Goal: Use online tool/utility: Utilize a website feature to perform a specific function

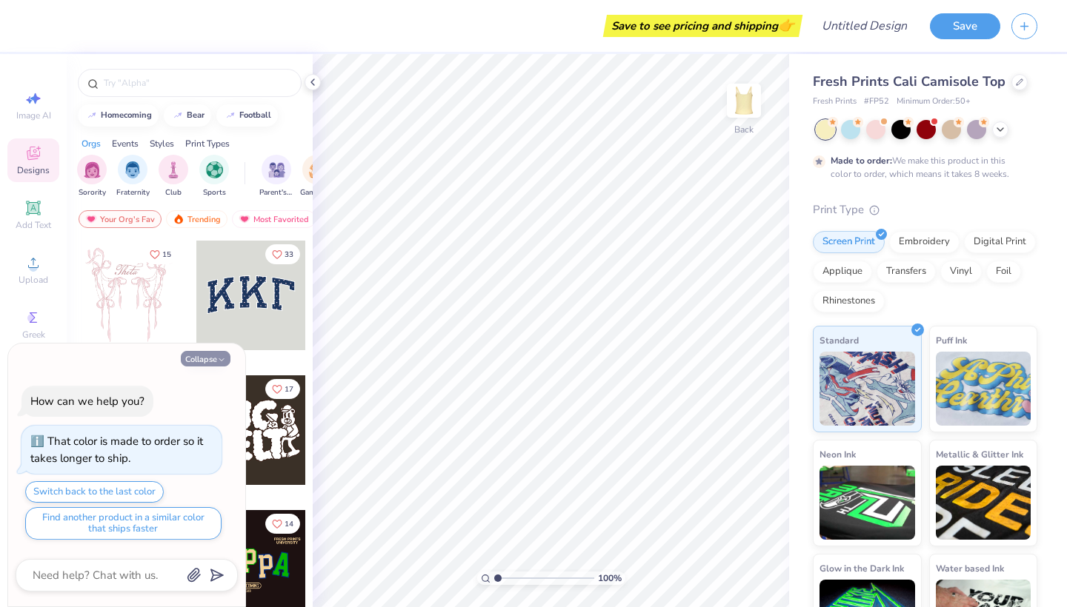
click at [215, 361] on button "Collapse" at bounding box center [206, 359] width 50 height 16
type textarea "x"
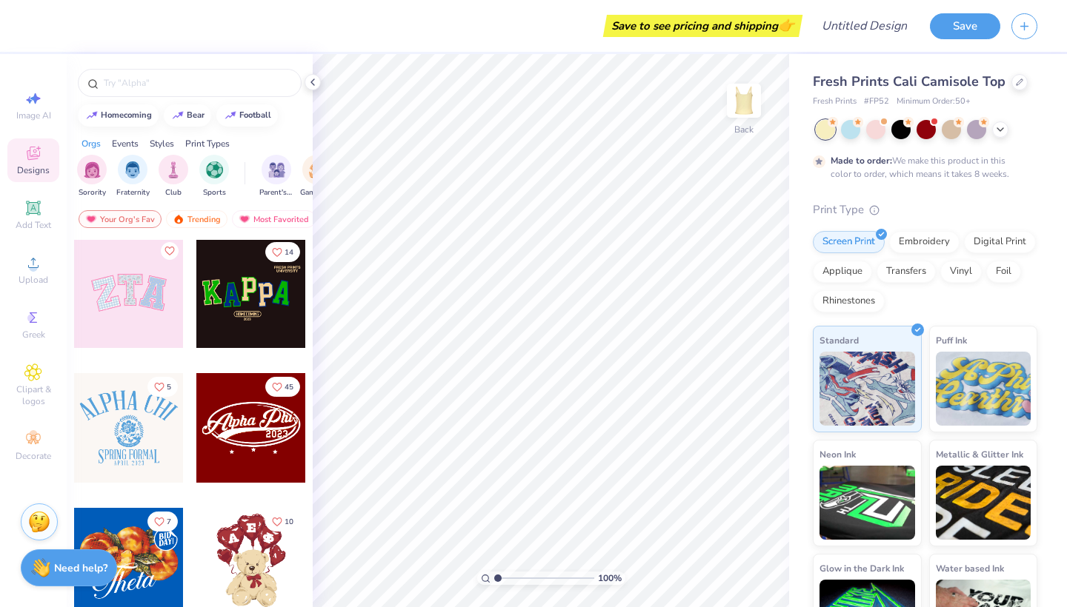
scroll to position [271, 0]
click at [94, 173] on img "filter for Sorority" at bounding box center [92, 168] width 17 height 17
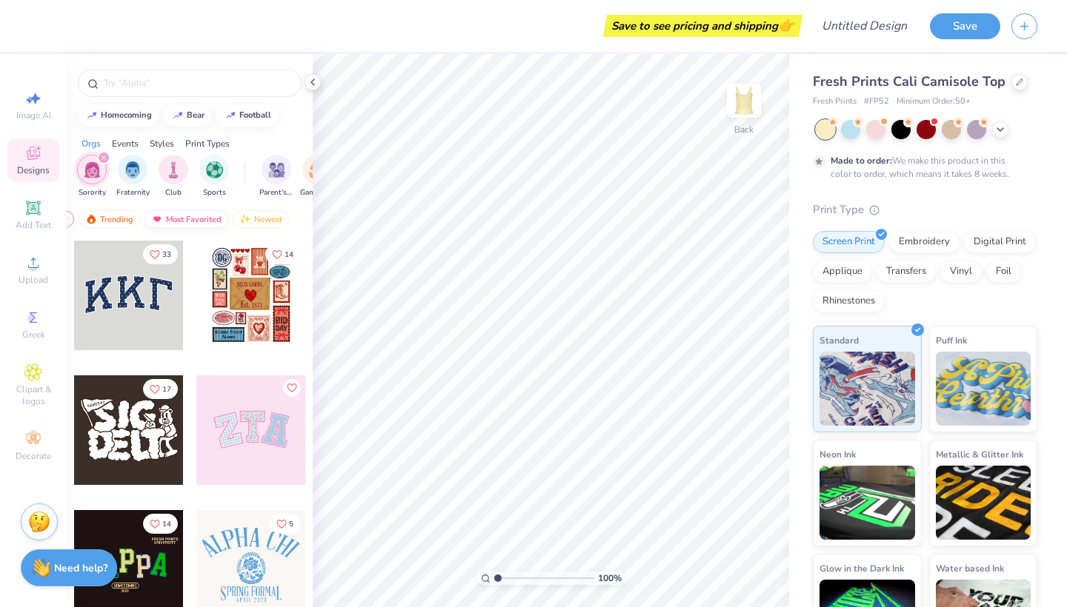
scroll to position [0, 87]
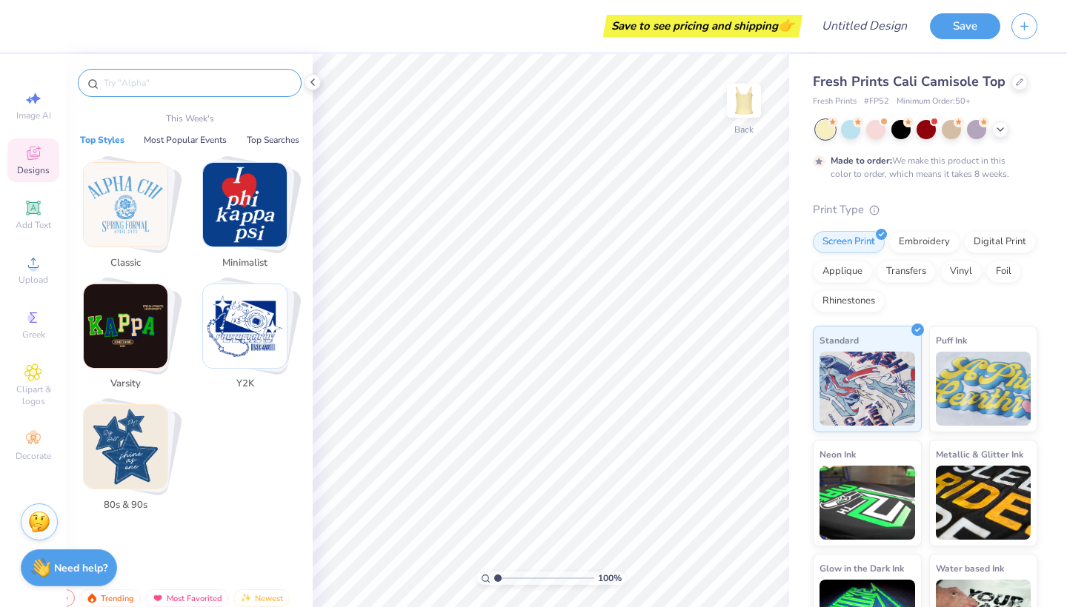
click at [164, 79] on input "text" at bounding box center [197, 83] width 190 height 15
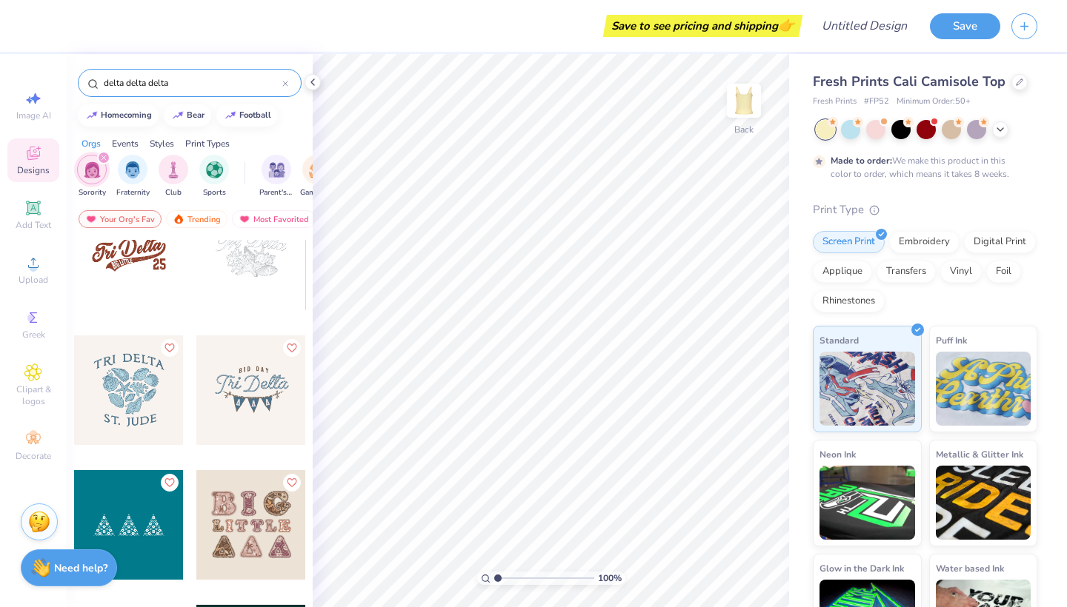
scroll to position [1255, 0]
type input "delta delta delta"
click at [150, 388] on div at bounding box center [129, 389] width 110 height 110
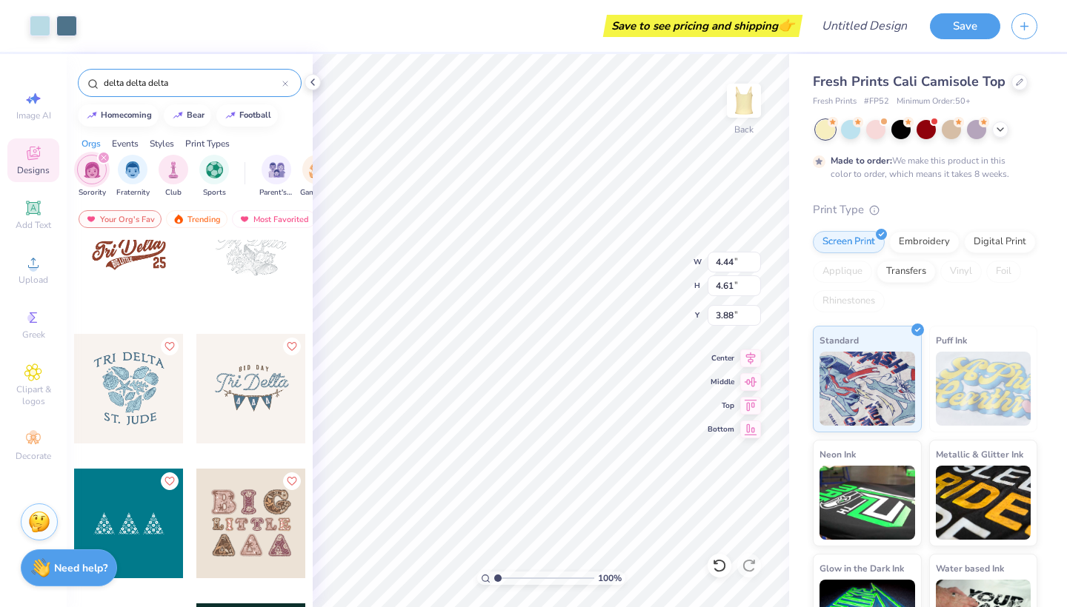
type input "4.44"
type input "4.61"
type input "2.39"
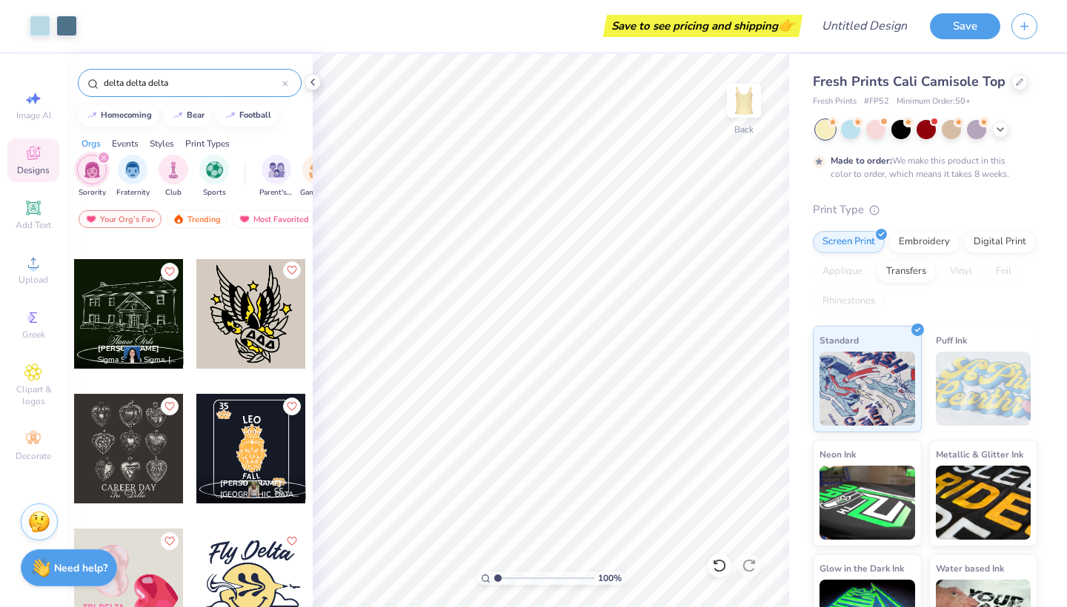
scroll to position [8070, 0]
click at [1016, 403] on img at bounding box center [983, 389] width 96 height 74
click at [935, 243] on div "Embroidery" at bounding box center [924, 240] width 70 height 22
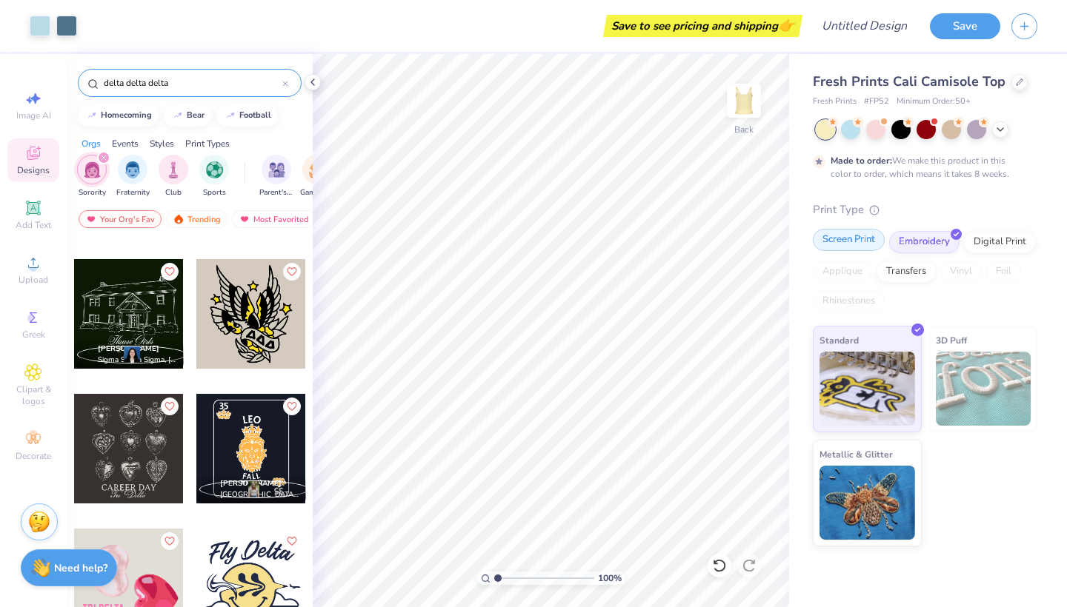
click at [867, 238] on div "Screen Print" at bounding box center [849, 240] width 72 height 22
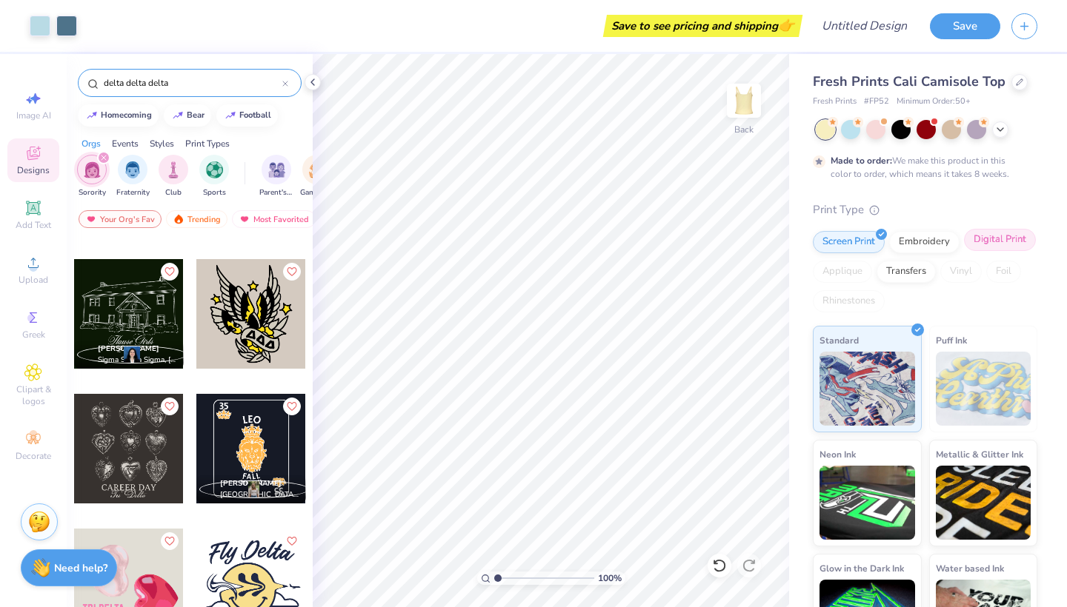
click at [1004, 240] on div "Digital Print" at bounding box center [1000, 240] width 72 height 22
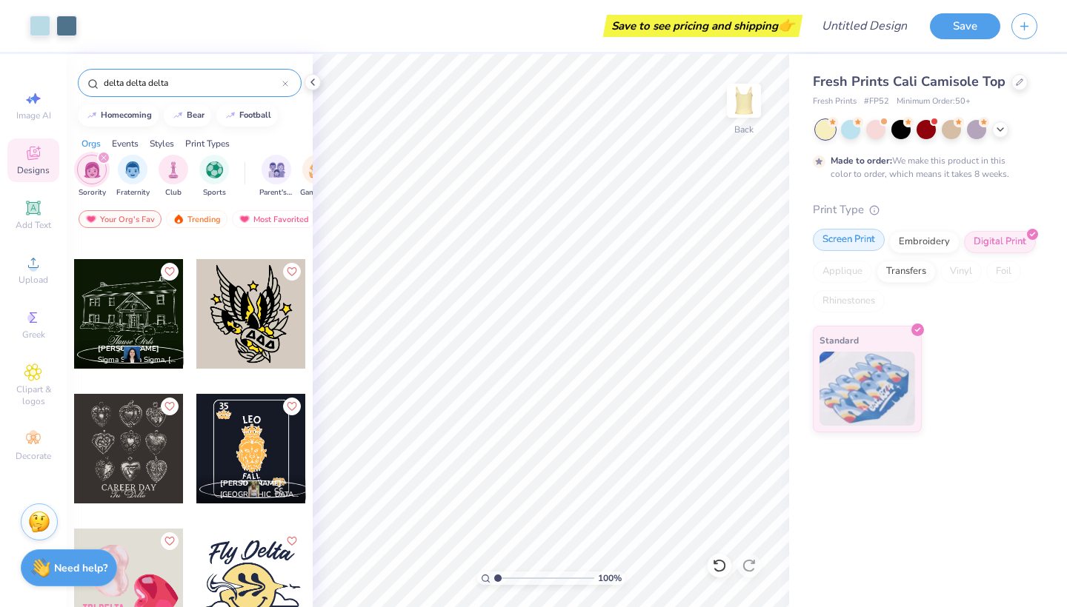
click at [840, 244] on div "Screen Print" at bounding box center [849, 240] width 72 height 22
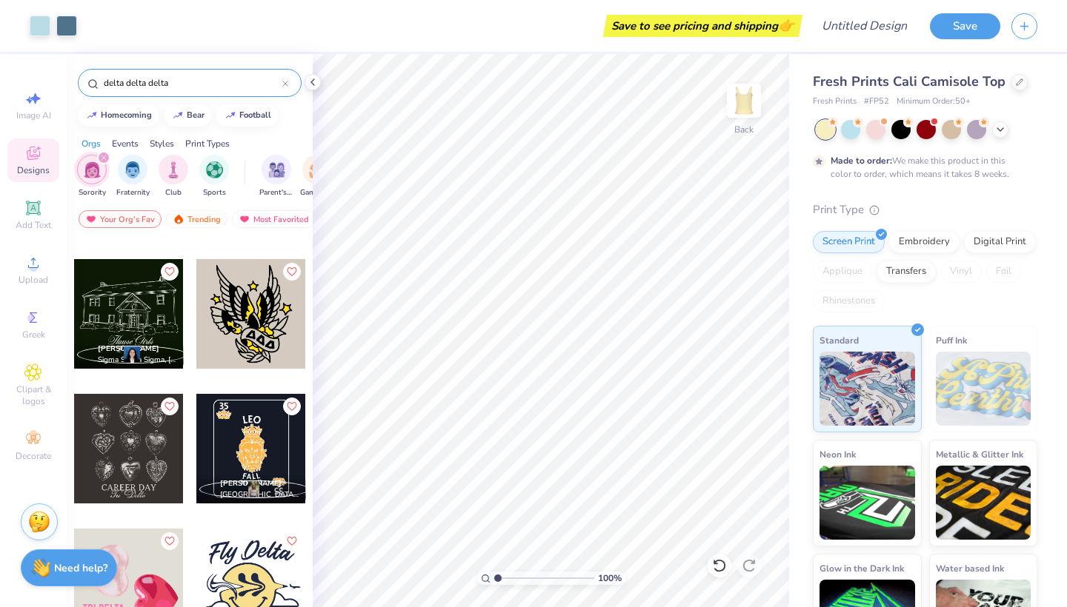
scroll to position [0, 0]
